Goal: Navigation & Orientation: Understand site structure

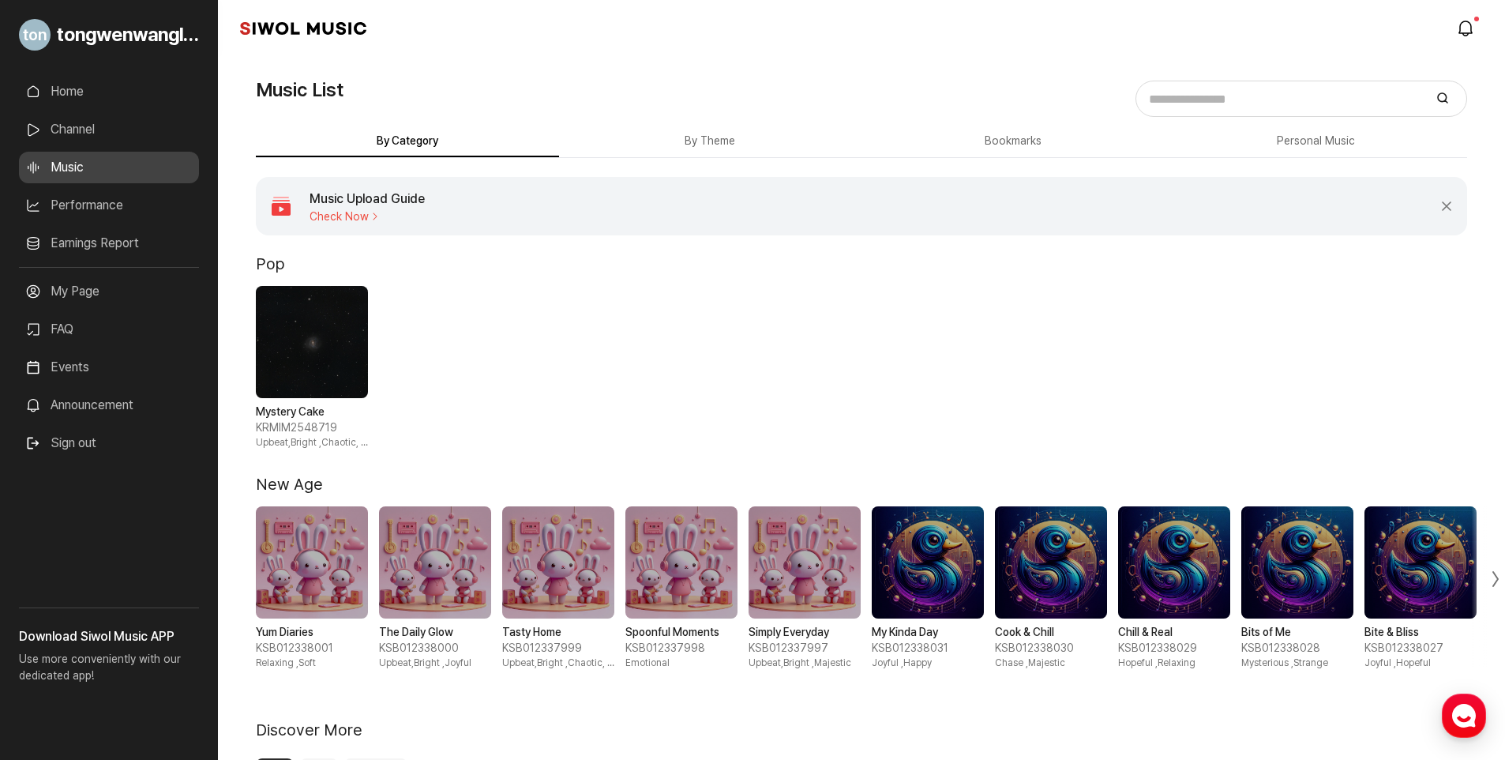
click at [58, 92] on link "Home" at bounding box center [109, 92] width 180 height 32
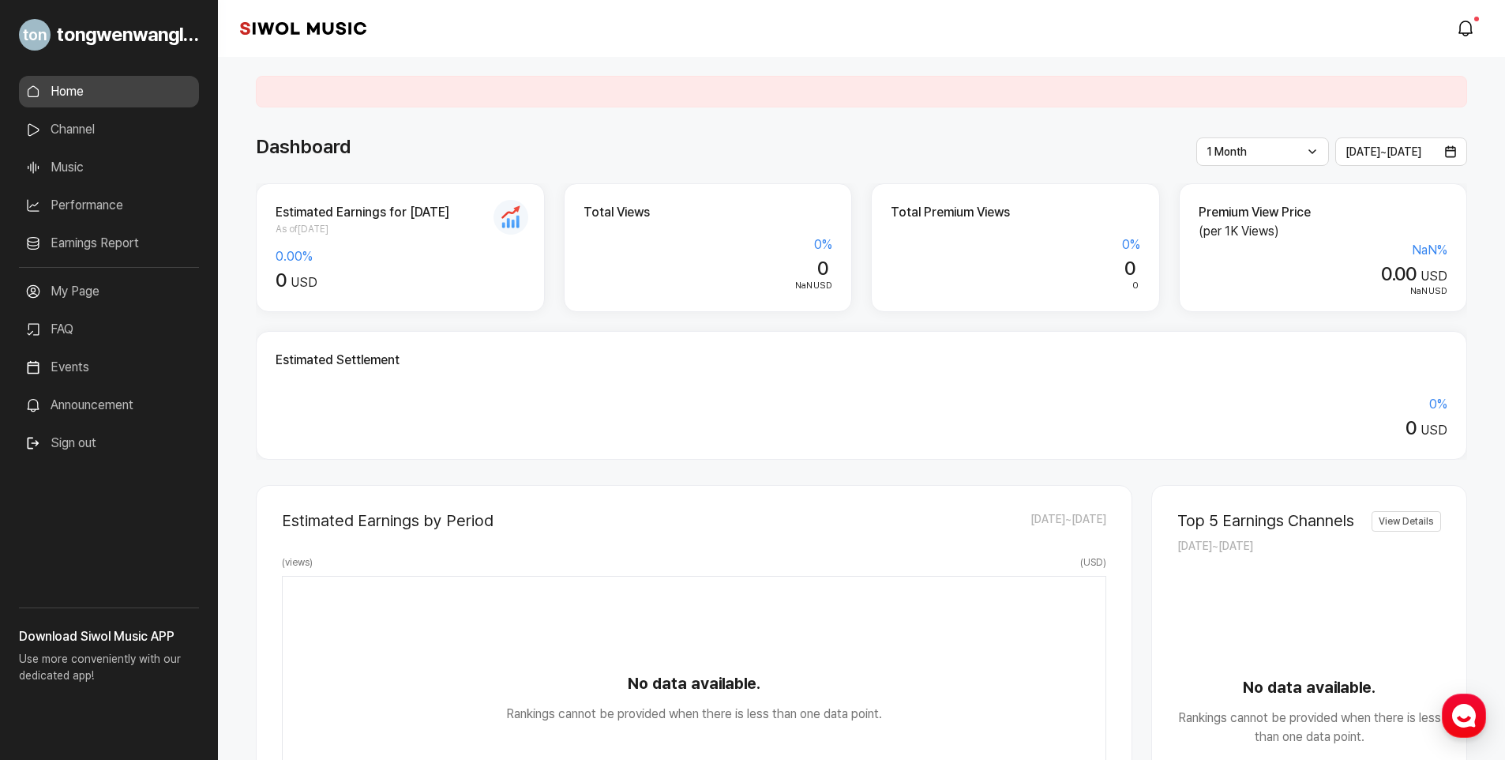
click at [109, 201] on link "Performance" at bounding box center [109, 206] width 180 height 32
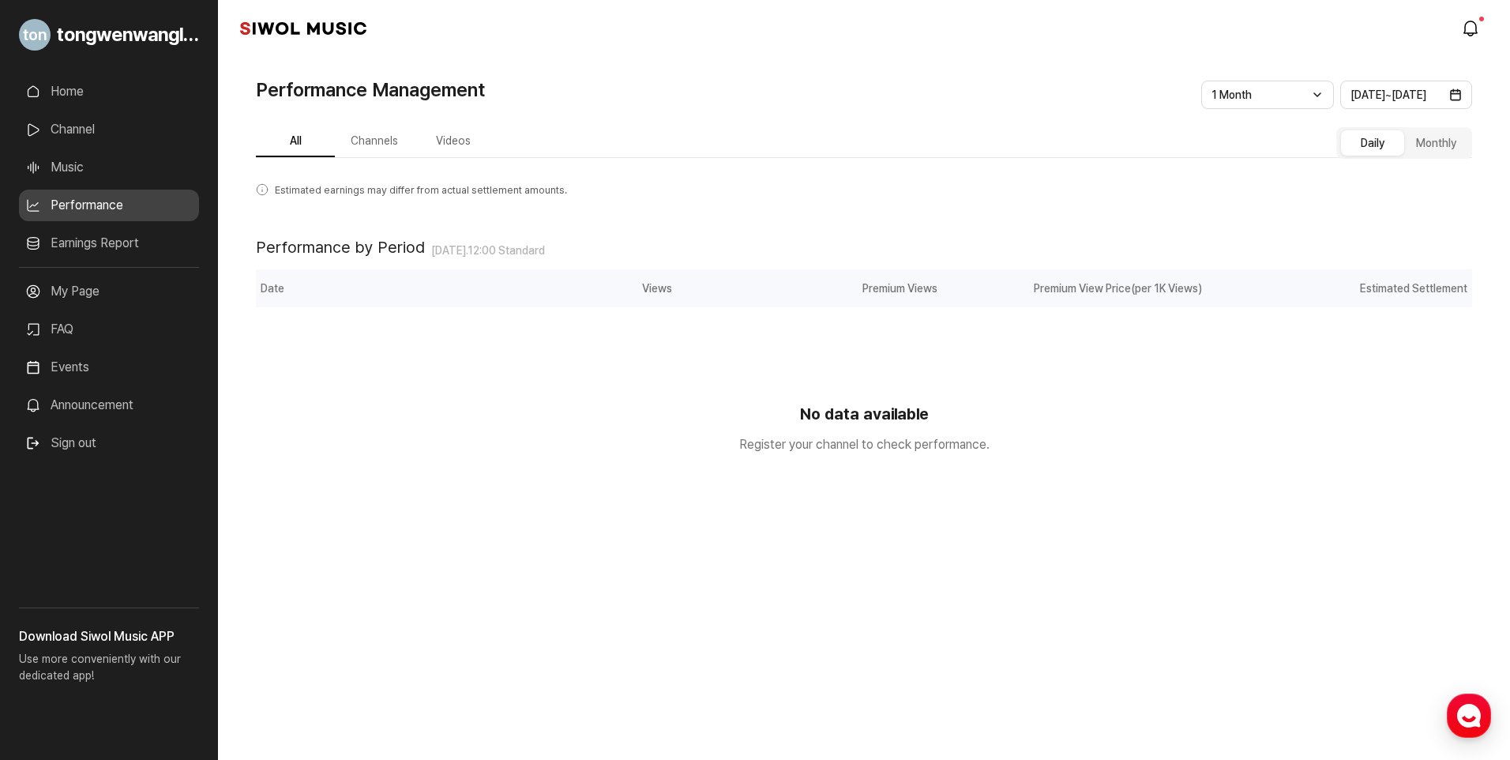
click at [56, 122] on link "Channel" at bounding box center [109, 130] width 180 height 32
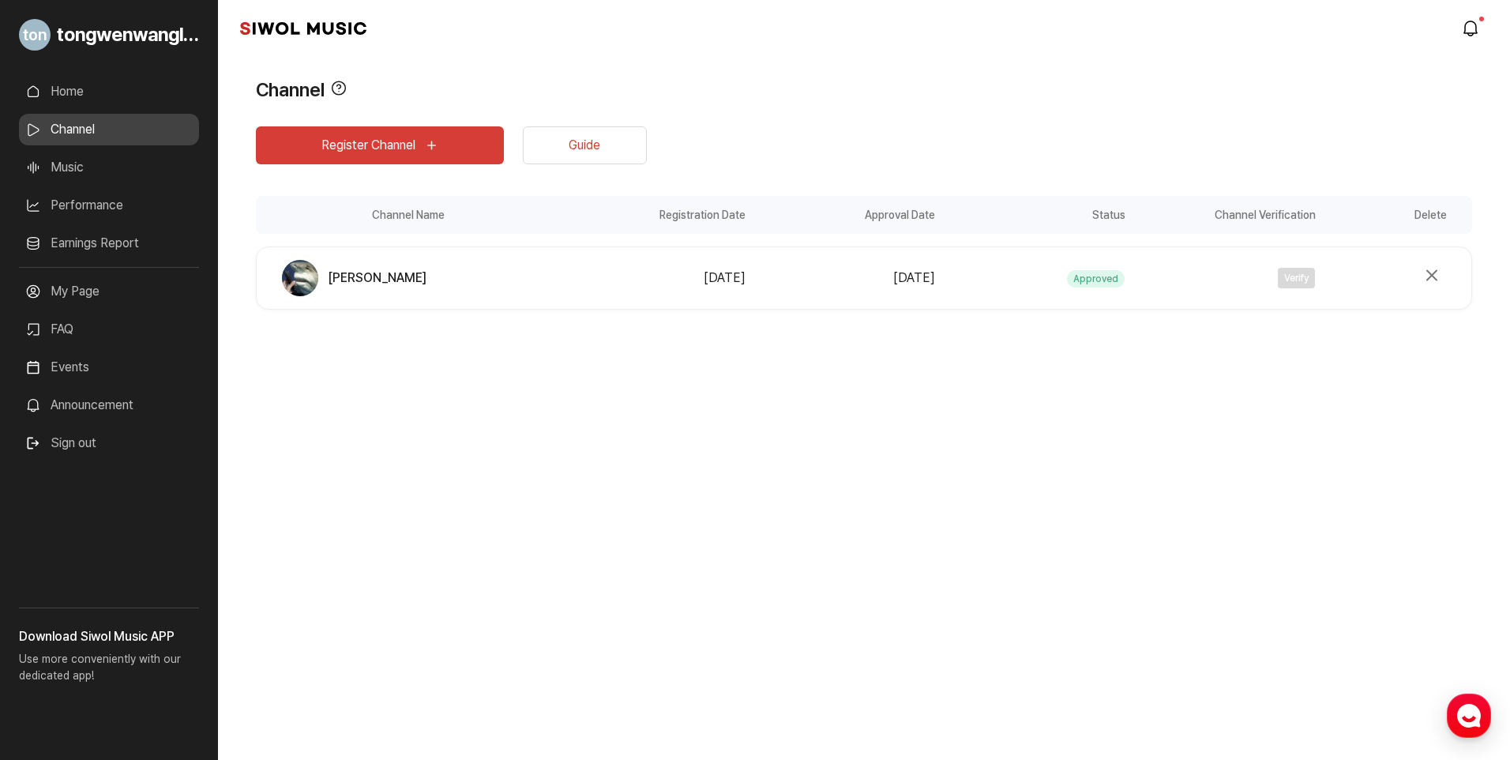
click at [62, 179] on link "Music" at bounding box center [109, 168] width 180 height 32
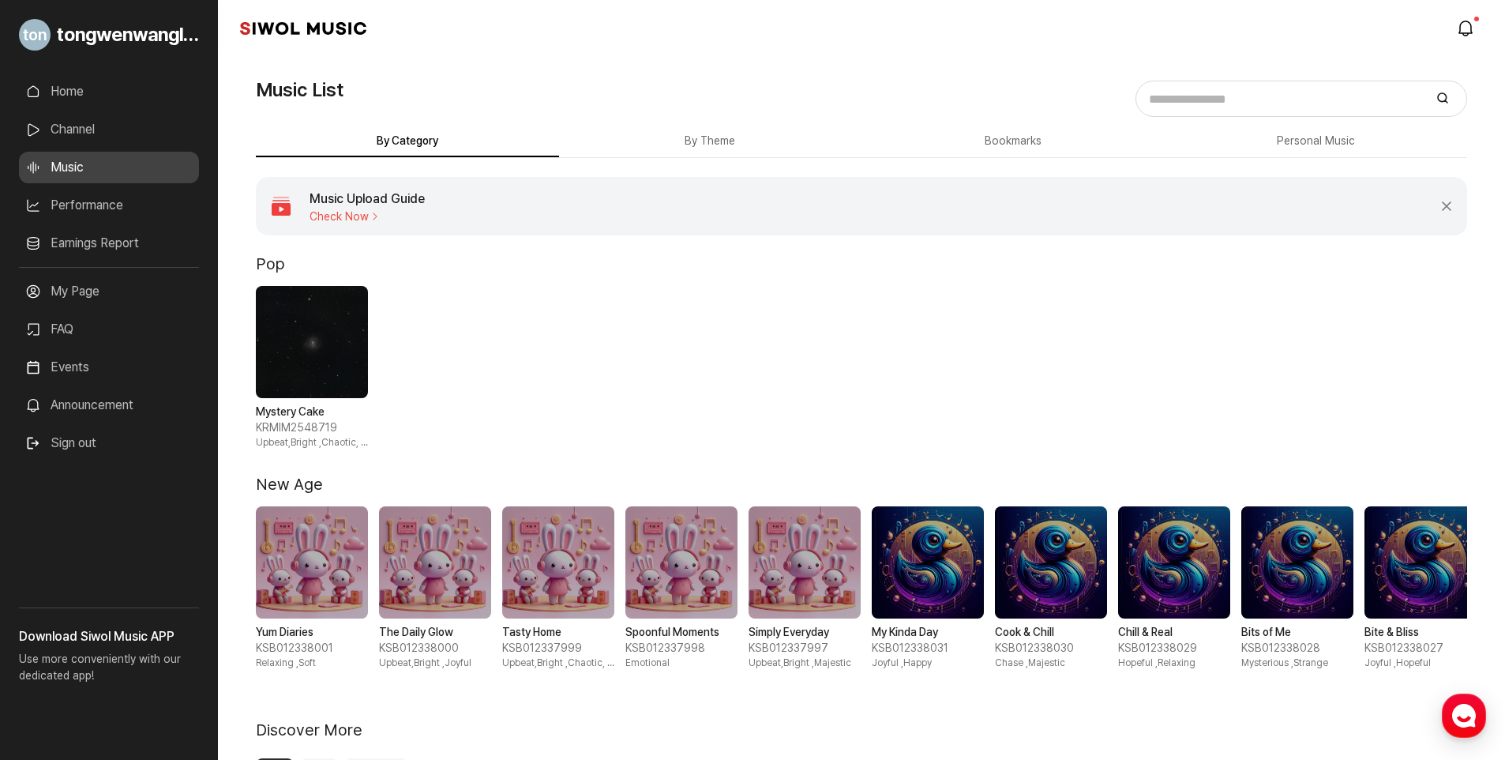
click at [85, 125] on link "Channel" at bounding box center [109, 130] width 180 height 32
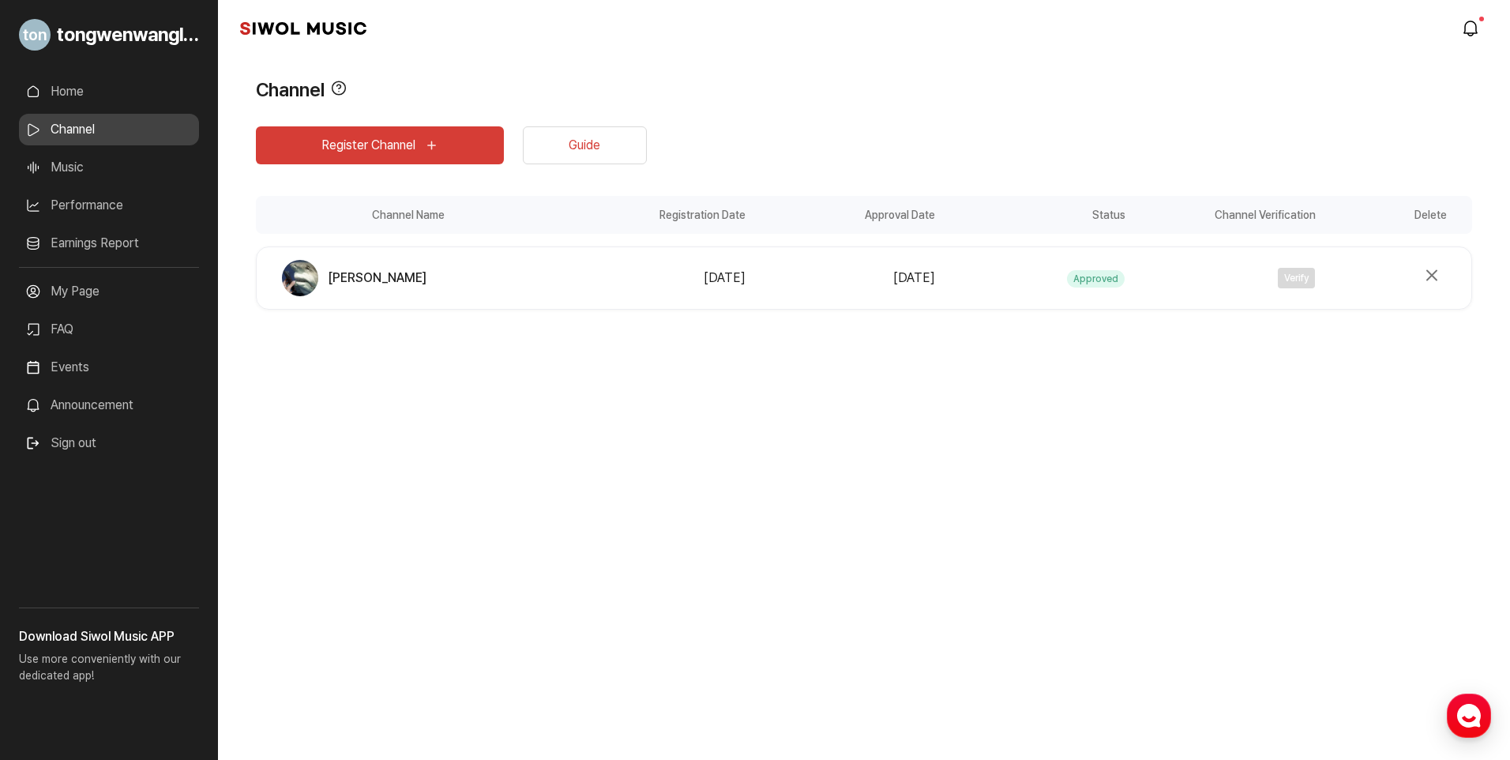
click at [94, 85] on link "Home" at bounding box center [109, 92] width 180 height 32
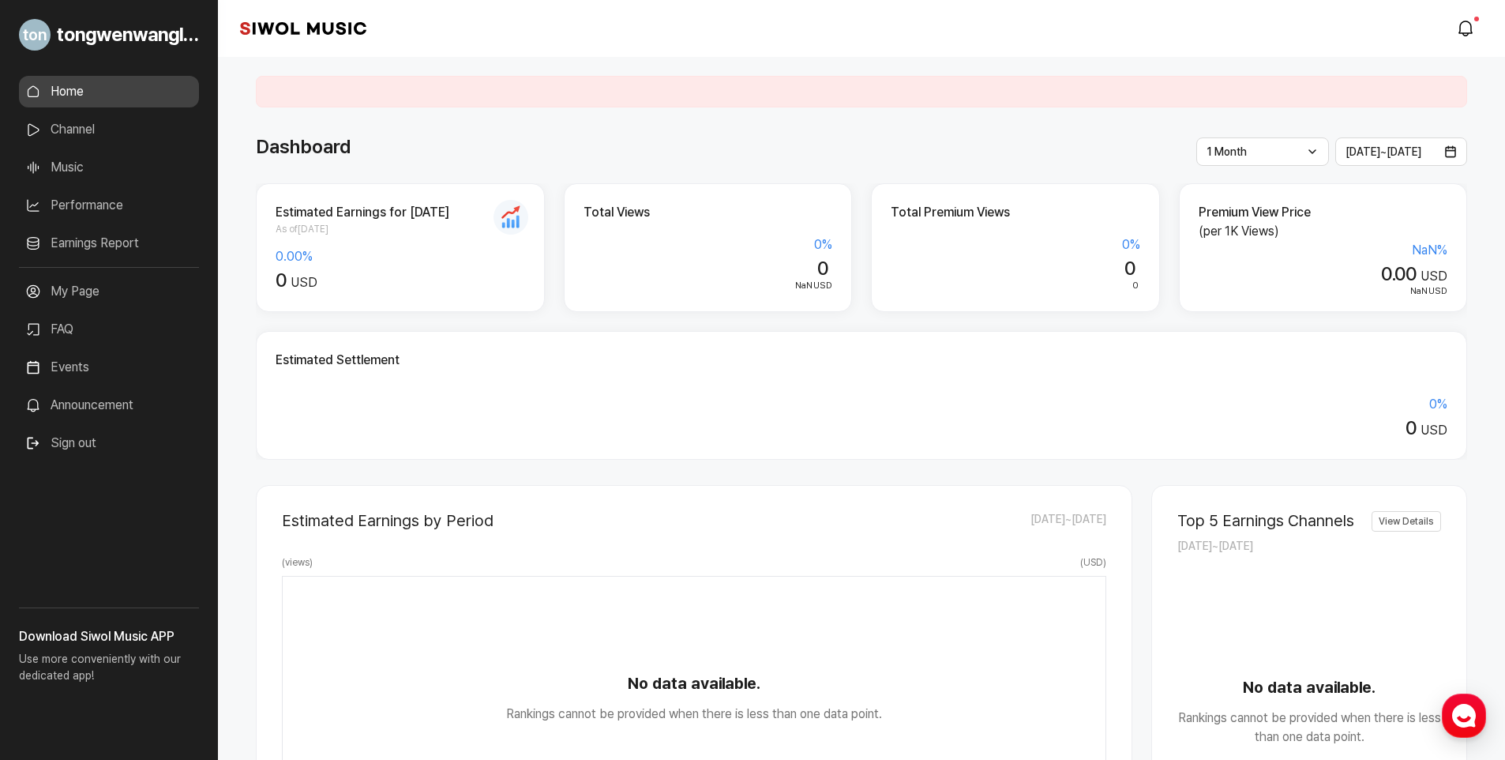
click at [90, 163] on link "Music" at bounding box center [109, 168] width 180 height 32
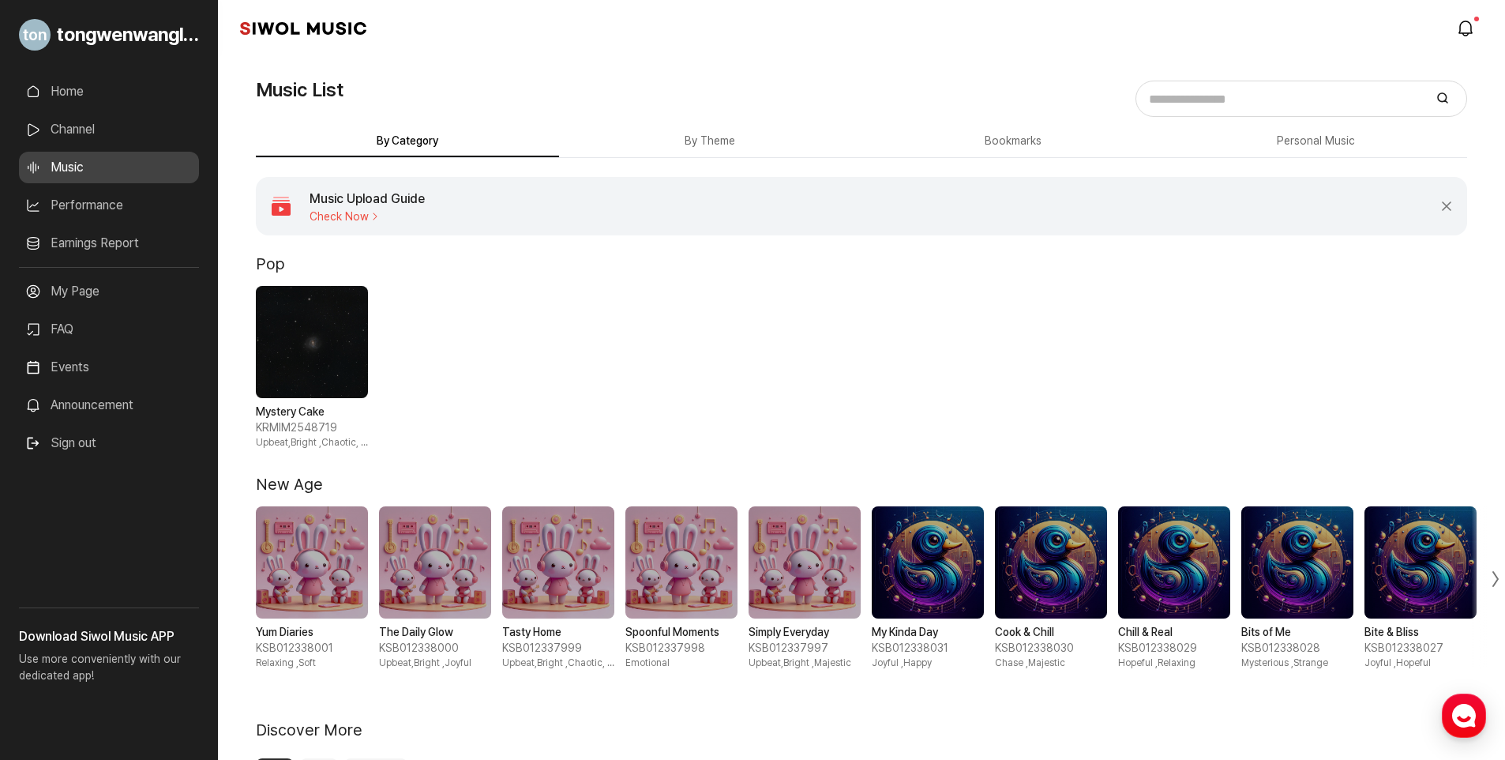
click at [104, 86] on link "Home" at bounding box center [109, 92] width 180 height 32
